Goal: Find specific page/section: Find specific page/section

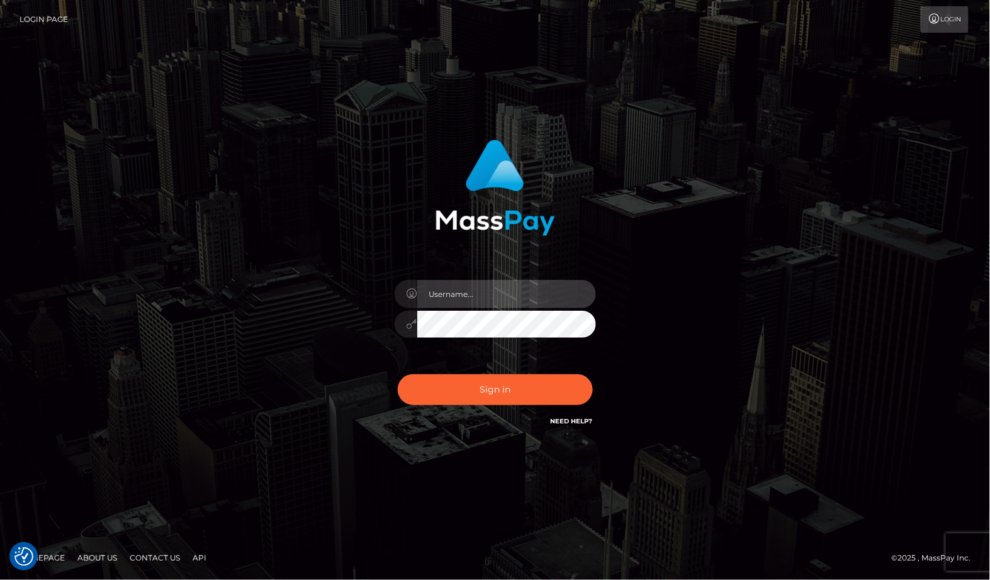
drag, startPoint x: 461, startPoint y: 287, endPoint x: 416, endPoint y: 307, distance: 49.6
click at [461, 287] on input "text" at bounding box center [506, 294] width 179 height 28
paste input "MaryJoy"
type input "MaryJoy"
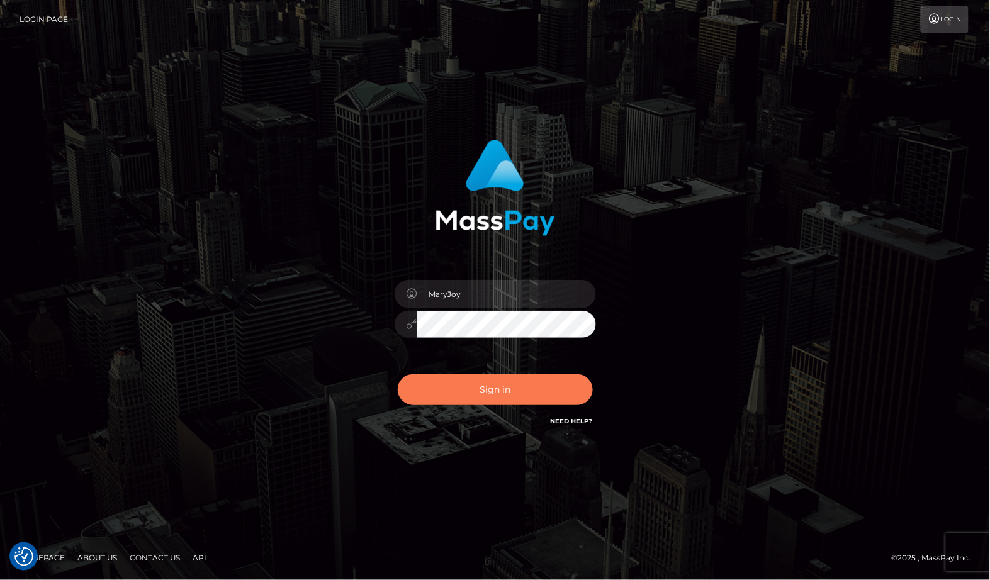
click at [488, 394] on button "Sign in" at bounding box center [495, 390] width 195 height 31
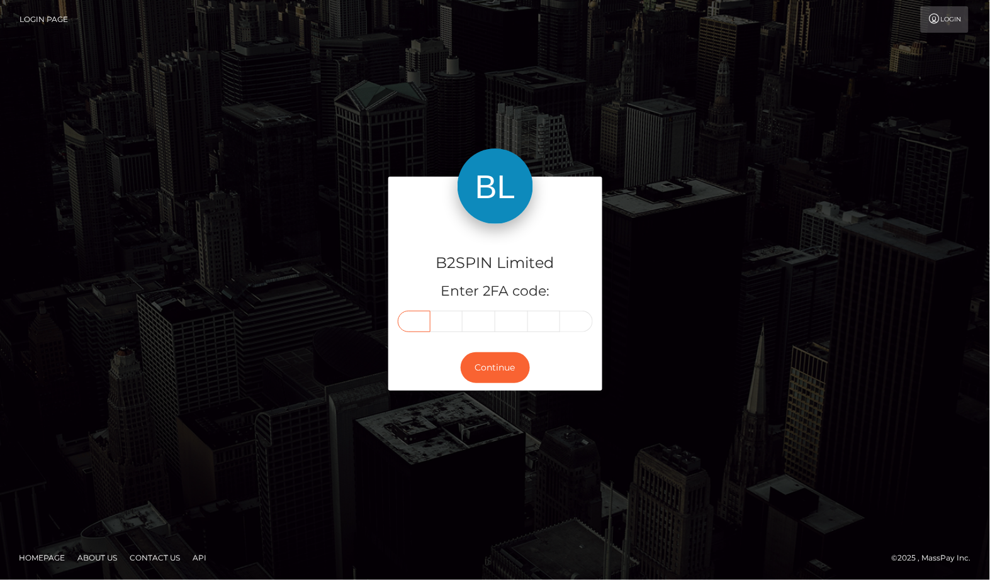
click at [404, 318] on input "text" at bounding box center [414, 321] width 33 height 21
type input "5"
type input "1"
type input "3"
type input "9"
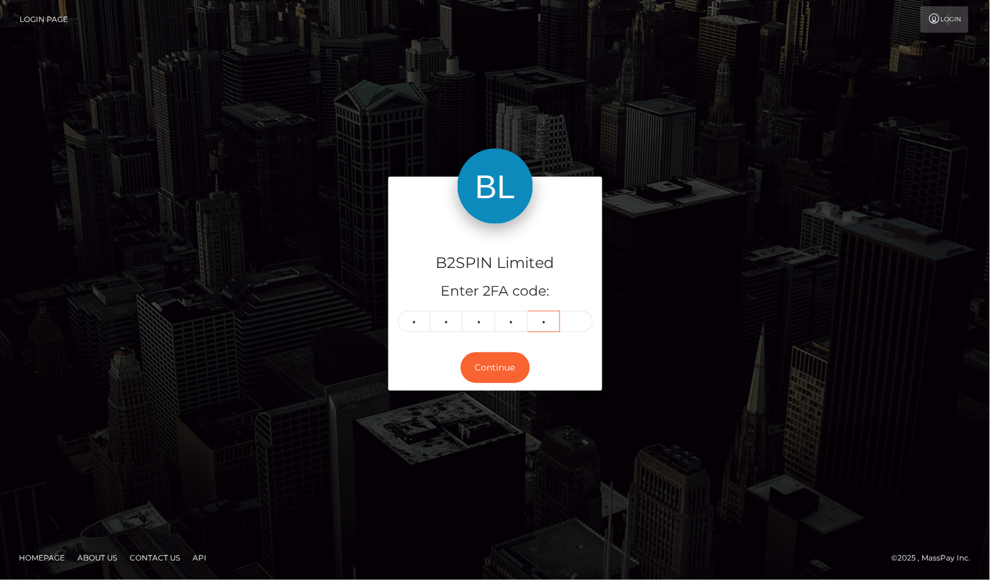
type input "7"
type input "0"
click at [475, 365] on button "Continue" at bounding box center [495, 368] width 69 height 31
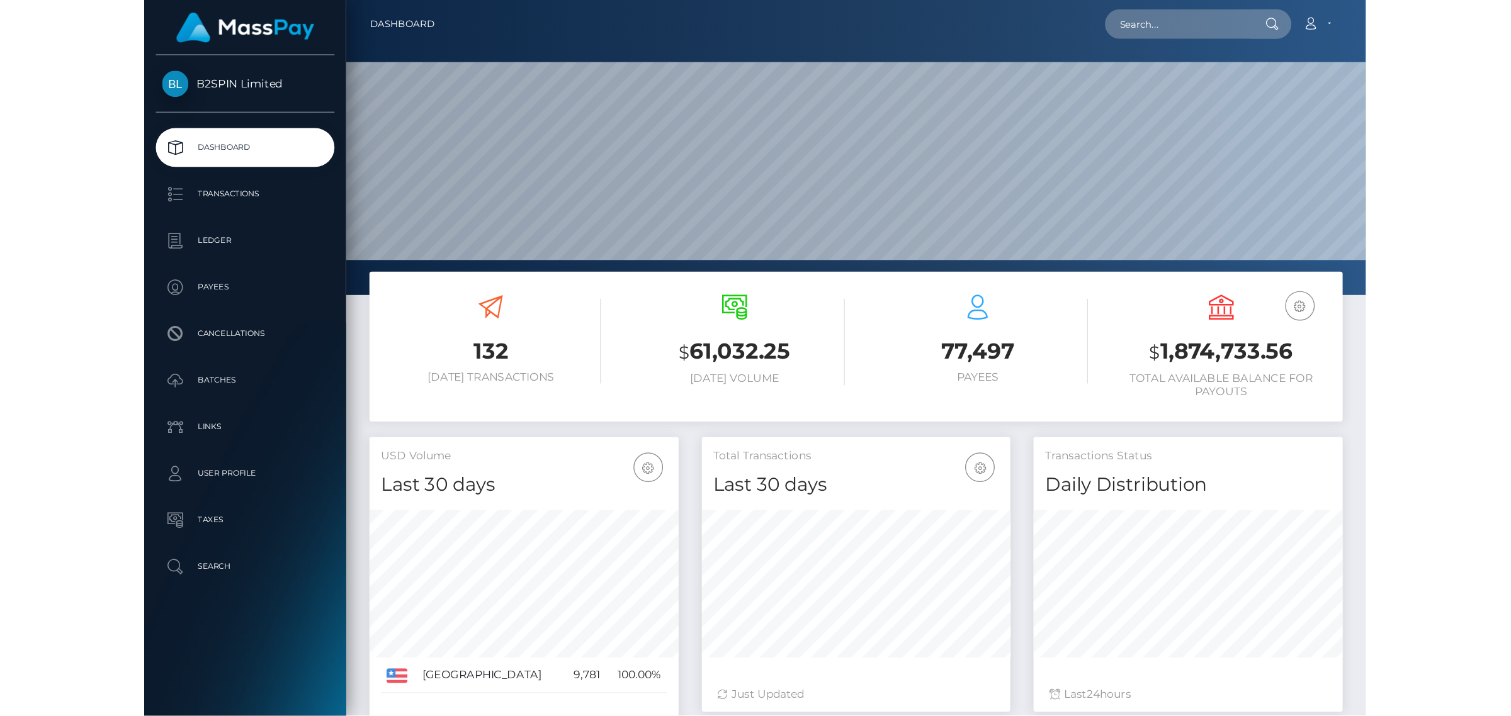
scroll to position [222, 251]
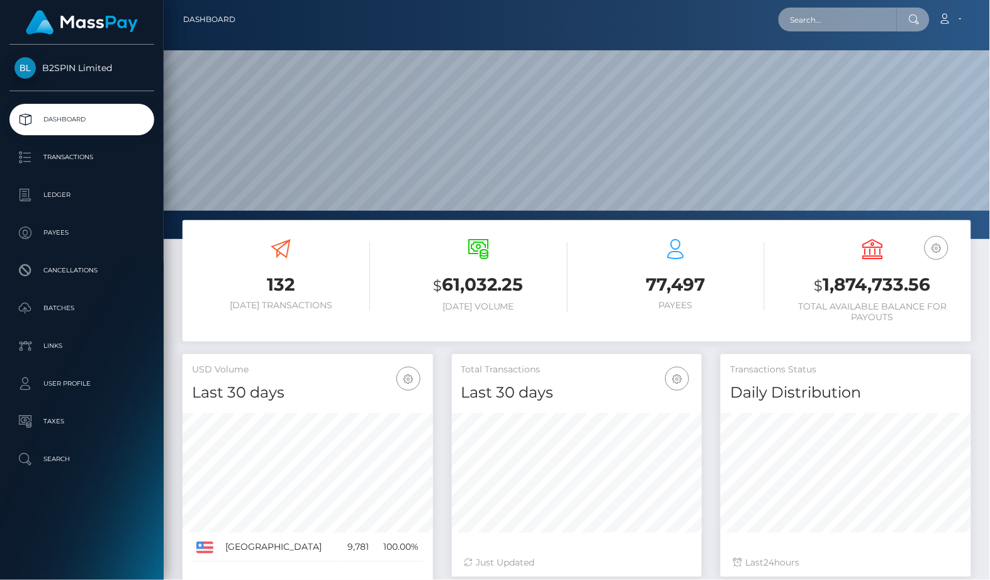
click at [839, 20] on input "text" at bounding box center [838, 20] width 118 height 24
paste input "3306425"
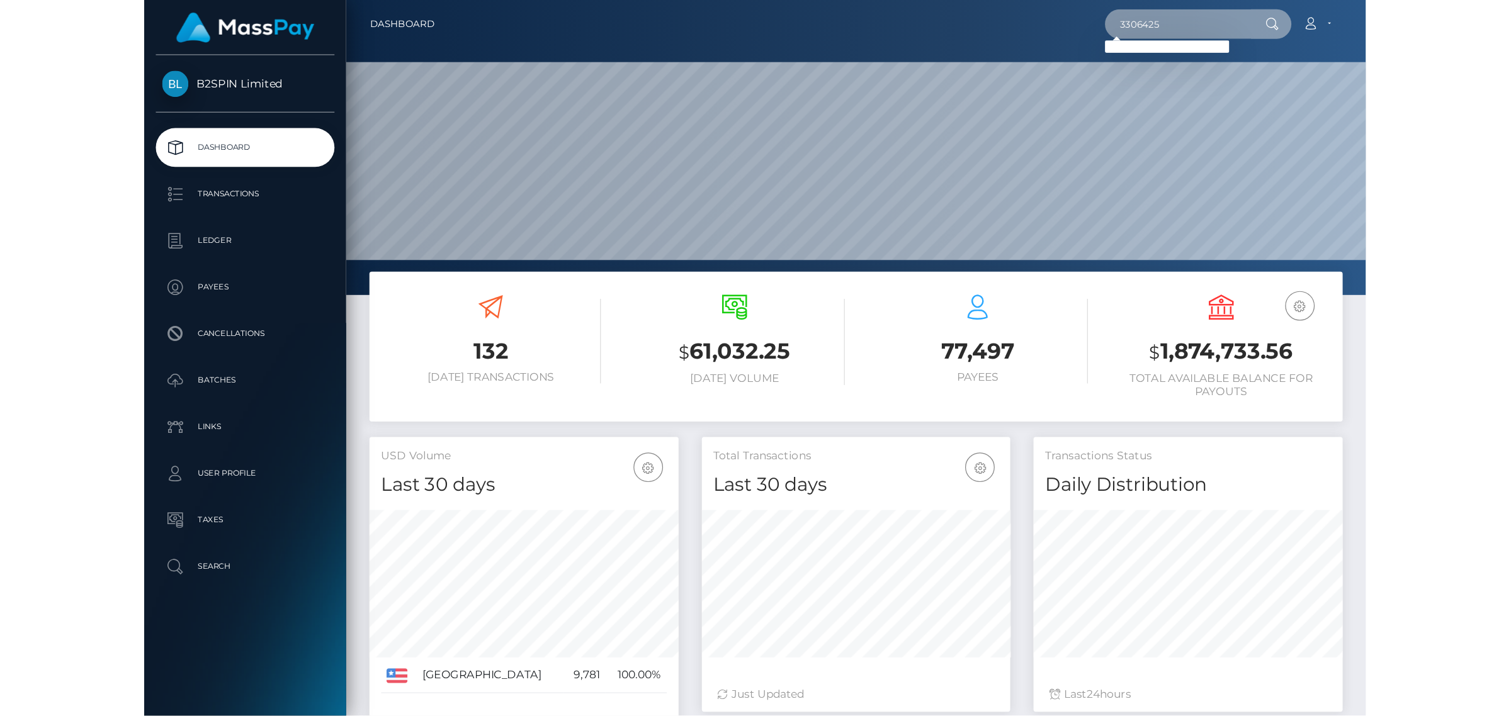
scroll to position [222, 423]
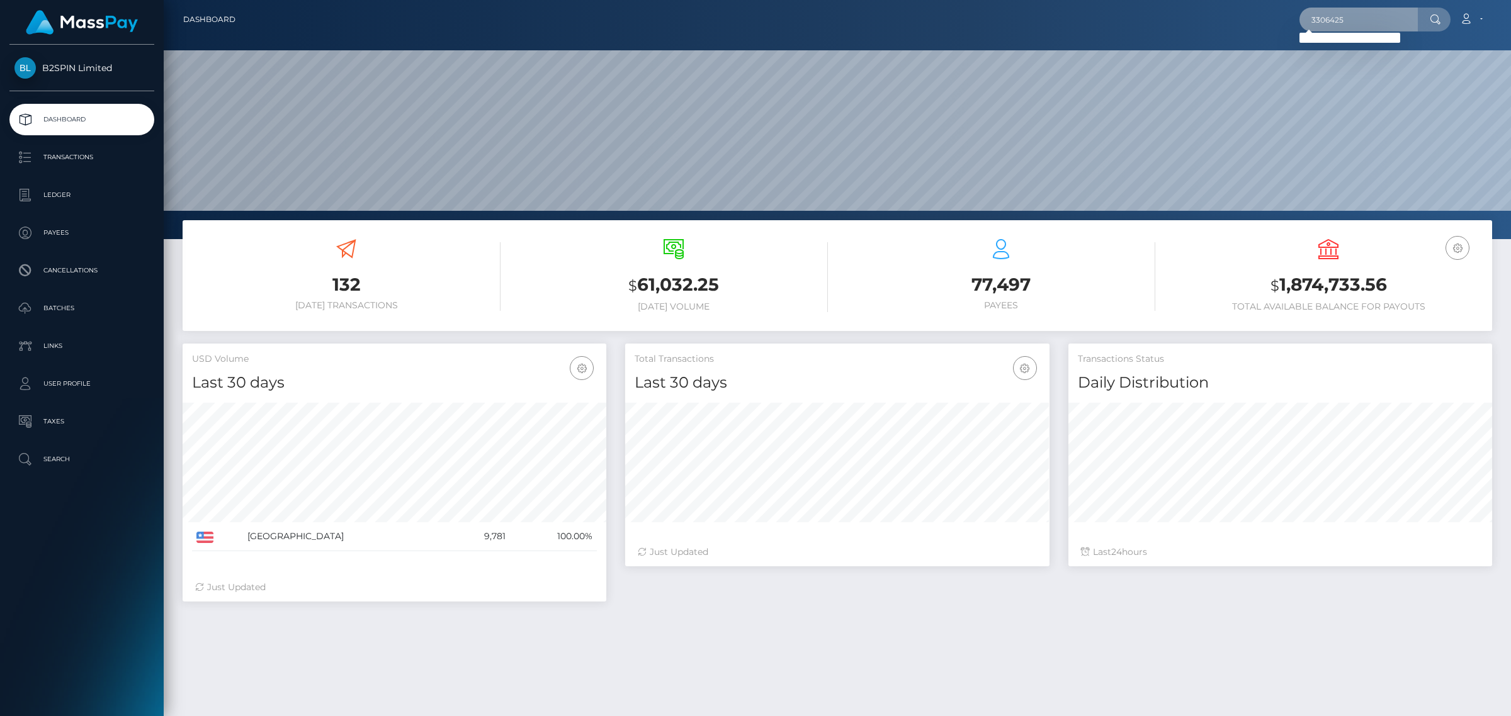
click at [990, 20] on input "3306425" at bounding box center [1358, 20] width 118 height 24
paste input "2009229689"
type input "2009229689"
click at [990, 67] on link "MIGUEL RODRIGUEZ" at bounding box center [1349, 65] width 101 height 23
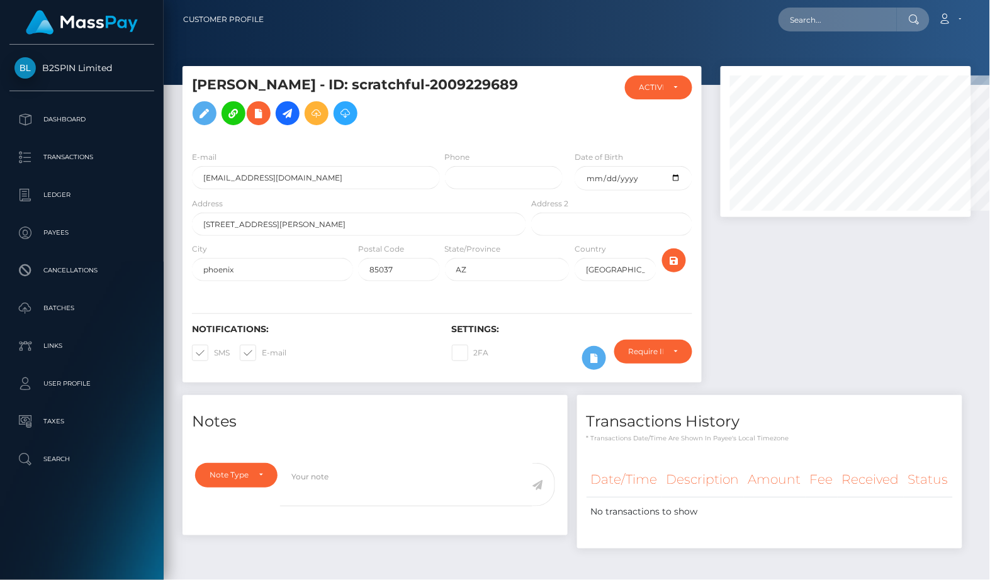
scroll to position [629406, 629307]
click at [318, 532] on div "Note Type Compliance Clear Compliance General Note Type" at bounding box center [375, 496] width 385 height 80
